Goal: Check status: Check status

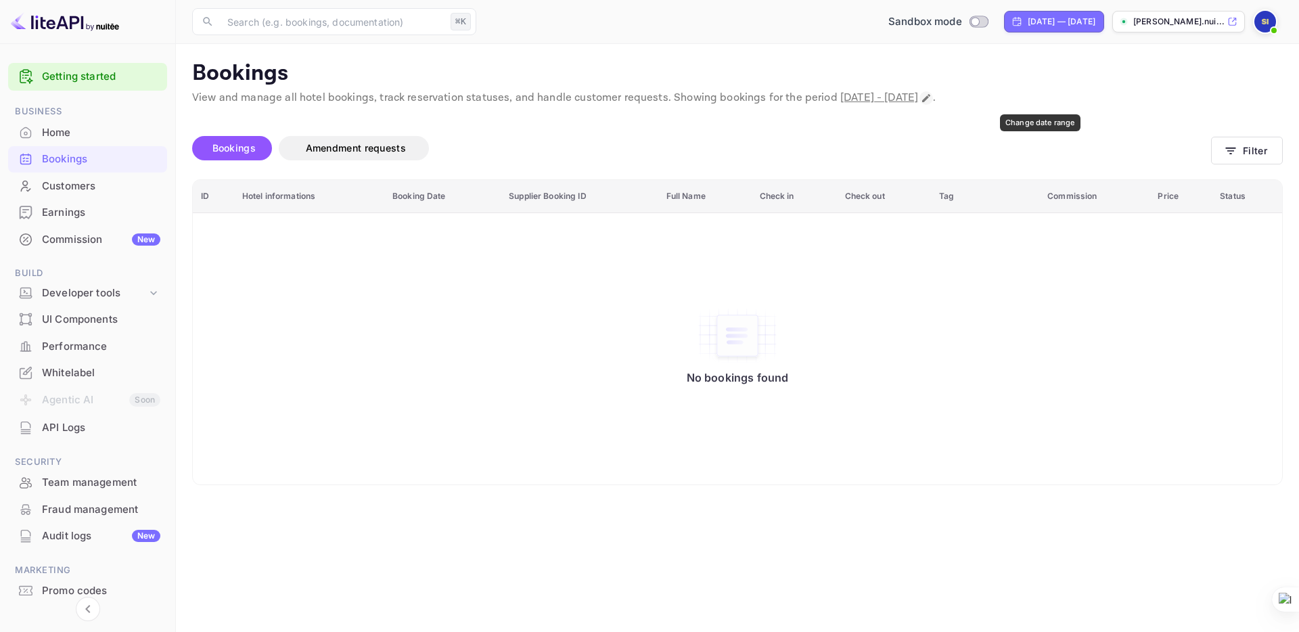
click at [932, 99] on icon "Change date range" at bounding box center [926, 98] width 11 height 11
select select "7"
select select "2025"
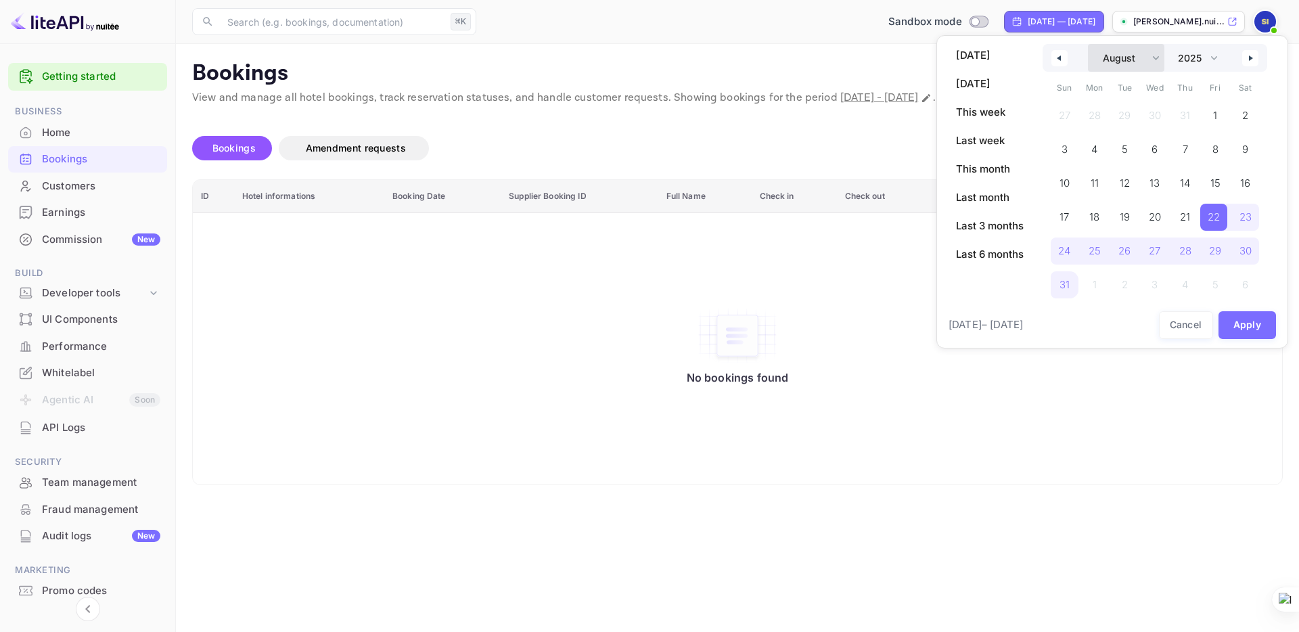
click at [1158, 60] on select "January February March April May June July August September October November De…" at bounding box center [1126, 58] width 76 height 28
select select "8"
click at [1088, 44] on select "January February March April May June July August September October November De…" at bounding box center [1126, 58] width 76 height 28
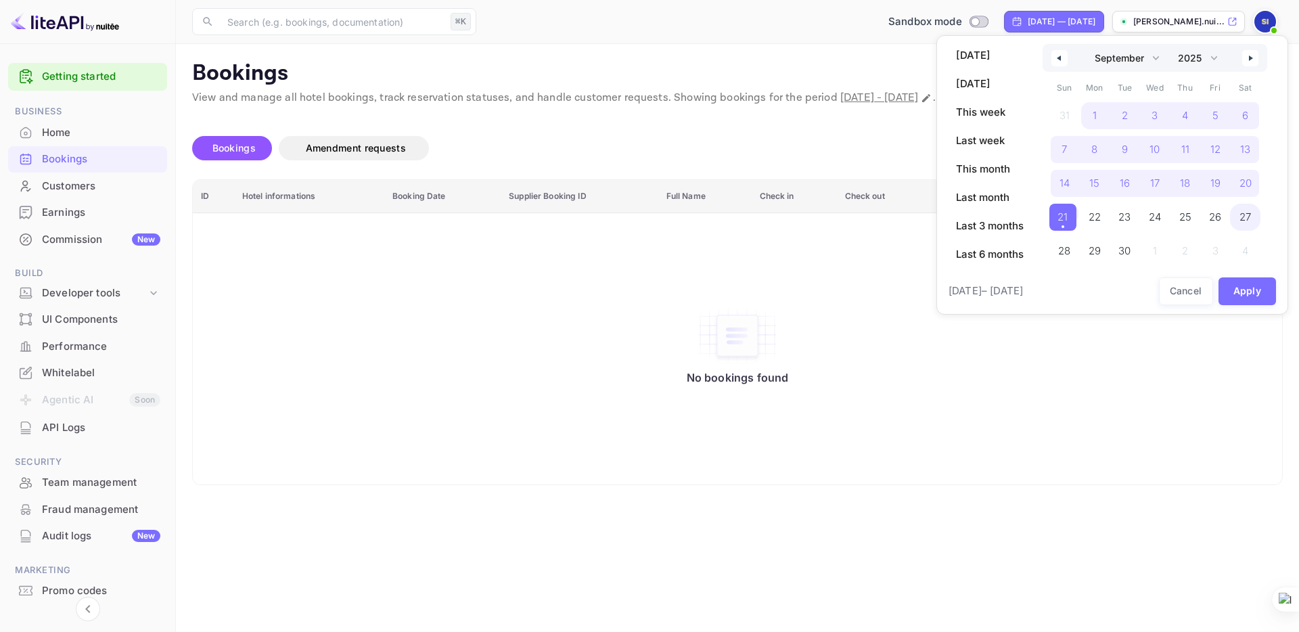
click at [1260, 219] on div "31 1 2 3 4 5 6 7 8 9 10 11 12 13 14 15 16 17 18 19 20 21 22 23 24 25 26 27 28 2…" at bounding box center [1154, 180] width 211 height 162
click at [1228, 218] on button "26" at bounding box center [1215, 213] width 30 height 27
click at [1098, 113] on span "1" at bounding box center [1095, 115] width 30 height 27
click at [1133, 177] on span "16" at bounding box center [1125, 183] width 30 height 27
click at [1091, 111] on span "1" at bounding box center [1095, 115] width 30 height 27
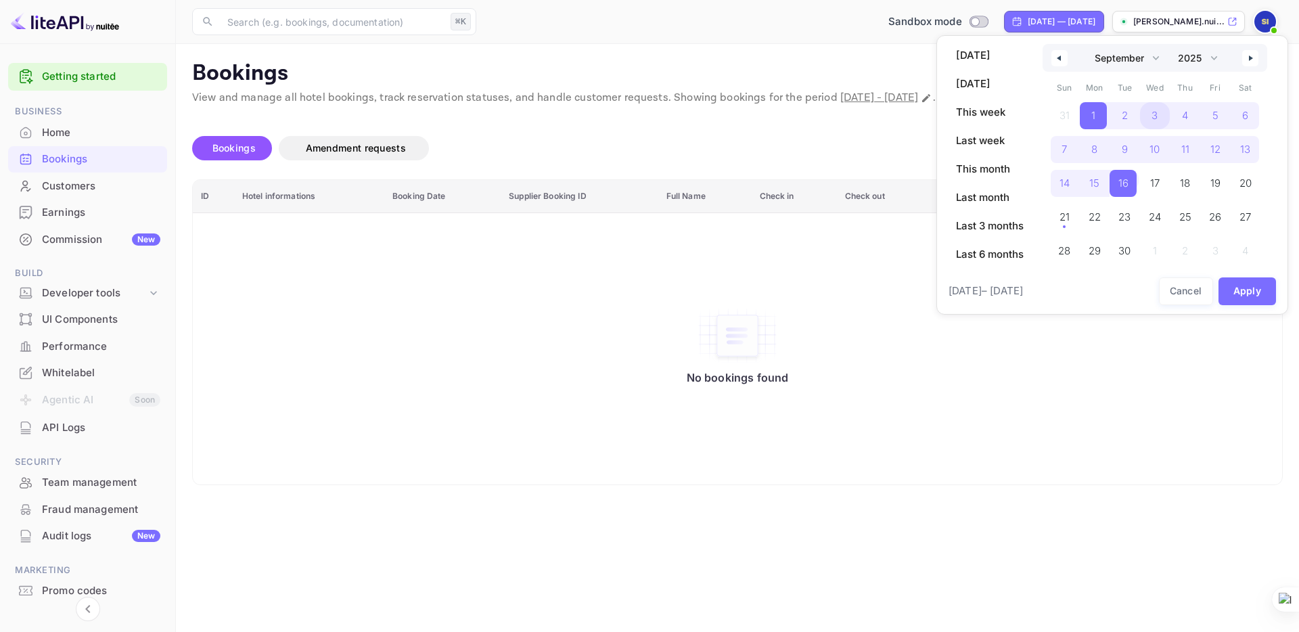
click at [1140, 113] on span "3" at bounding box center [1155, 115] width 30 height 27
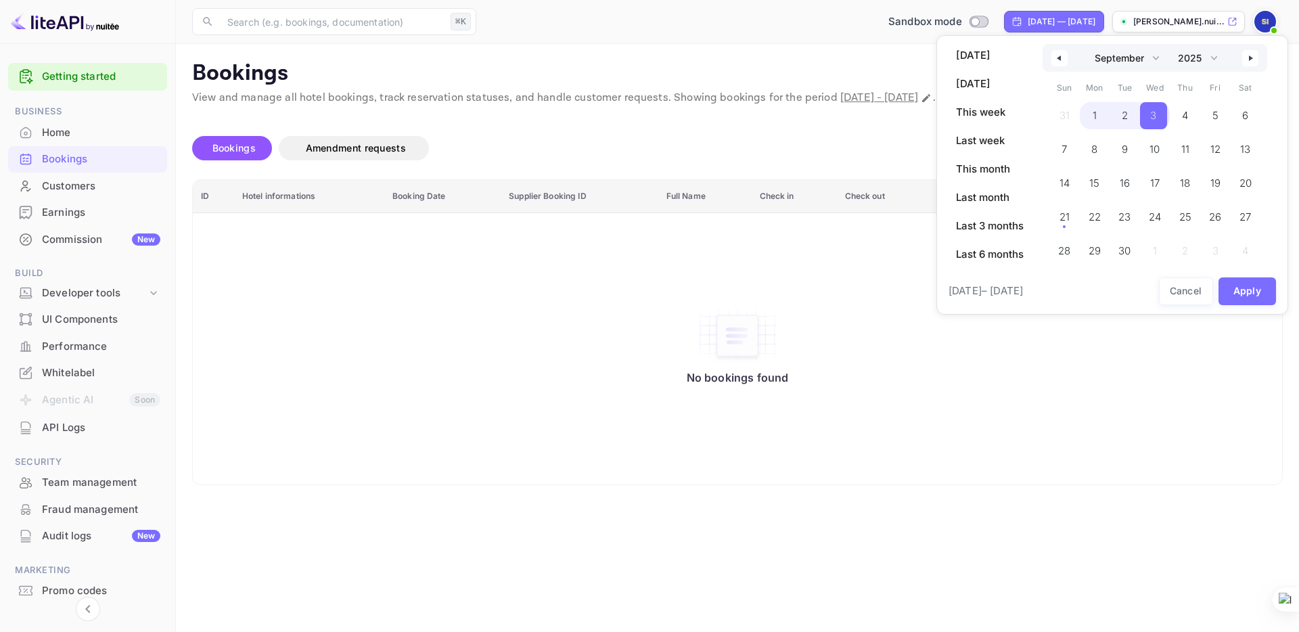
click at [1105, 114] on span "1" at bounding box center [1095, 115] width 30 height 27
click at [1067, 115] on div "31 1 2 3 4 5 6 7 8 9 10 11 12 13 14 15 16 17 18 19 20 21 22 23 24 25 26 27 28 2…" at bounding box center [1154, 180] width 211 height 162
click at [1133, 145] on span "9" at bounding box center [1125, 149] width 30 height 27
click at [1246, 217] on span "27" at bounding box center [1244, 217] width 12 height 24
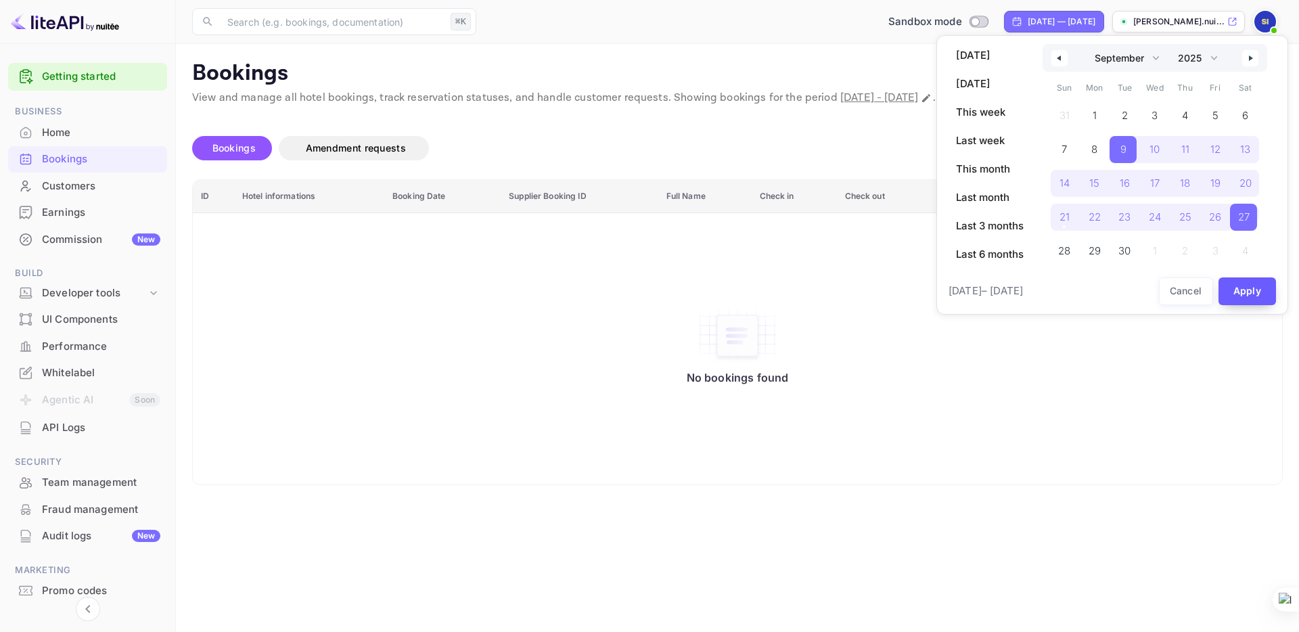
click at [1245, 289] on button "Apply" at bounding box center [1248, 291] width 58 height 28
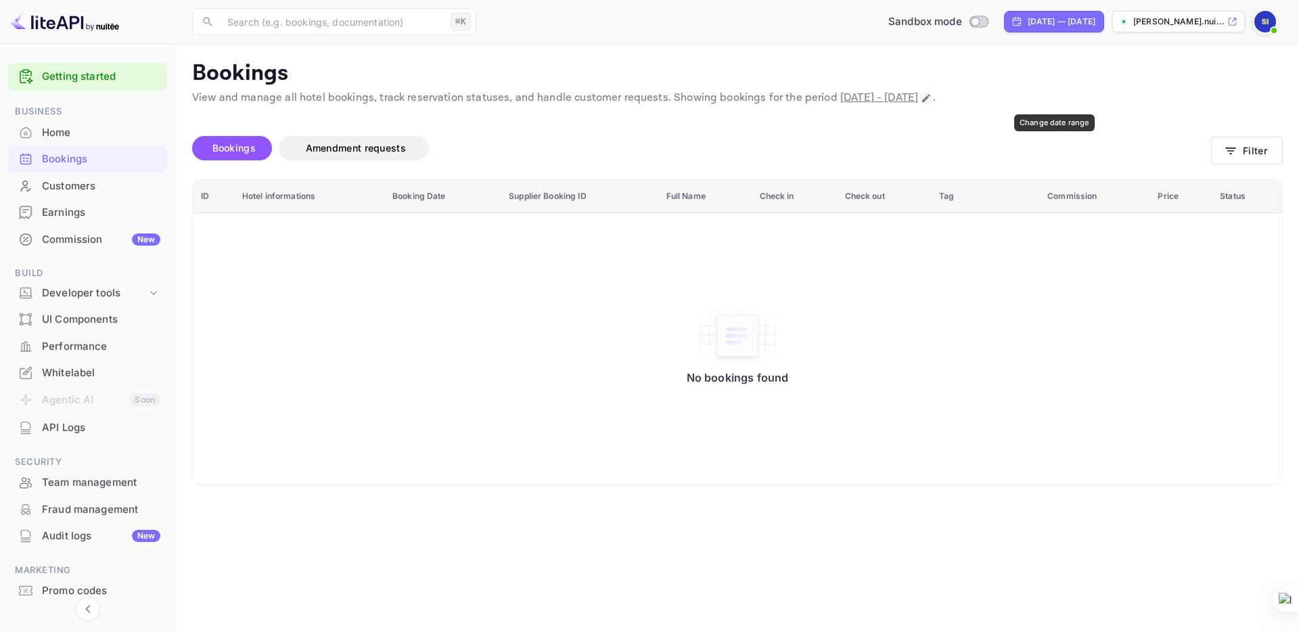
click at [932, 102] on icon "Change date range" at bounding box center [926, 98] width 11 height 11
select select "8"
select select "2025"
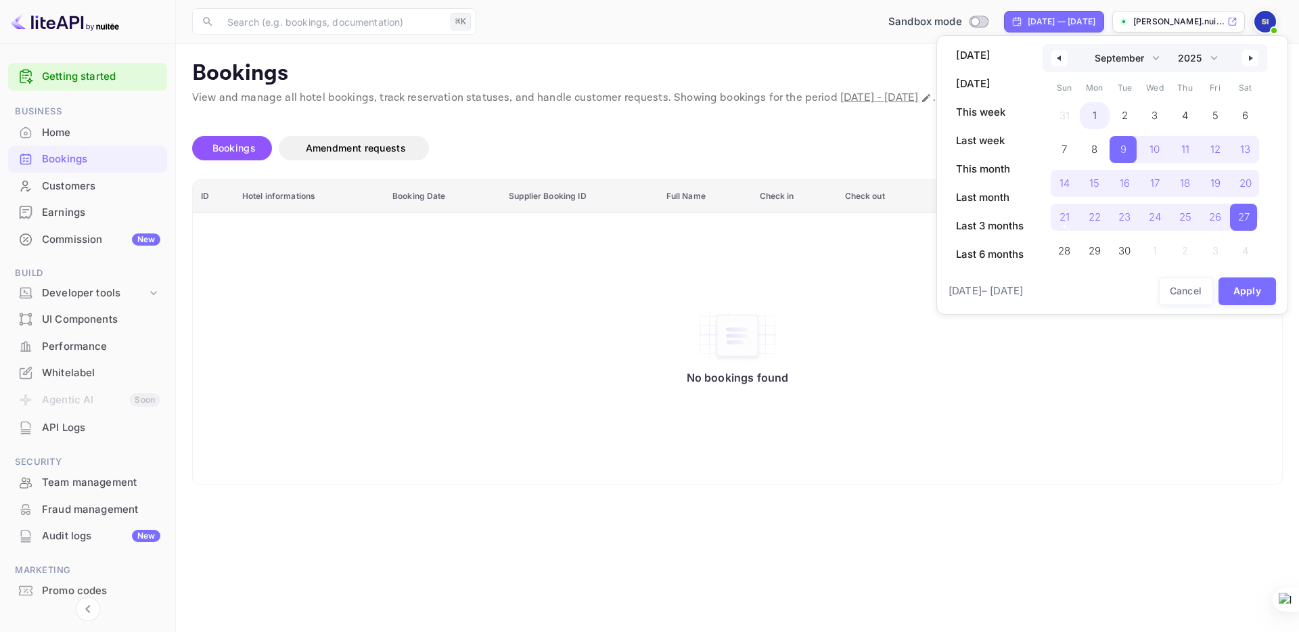
click at [1099, 118] on span "1" at bounding box center [1095, 115] width 30 height 27
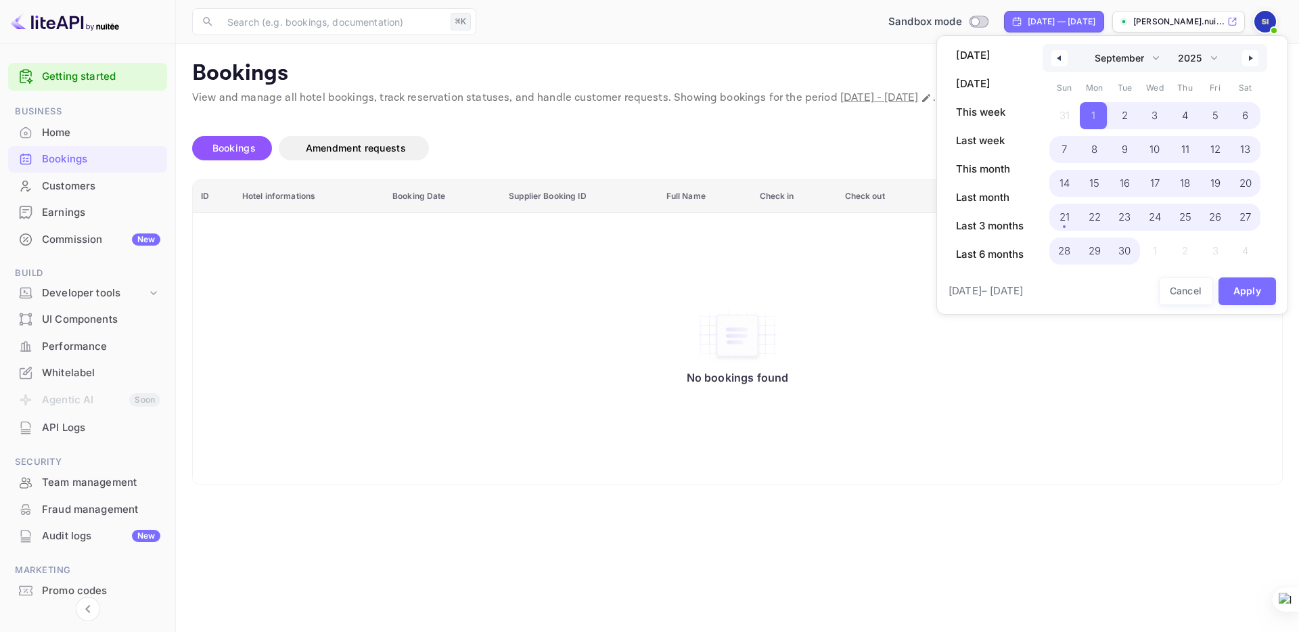
click at [1126, 256] on span "30" at bounding box center [1124, 251] width 12 height 24
